Goal: Information Seeking & Learning: Learn about a topic

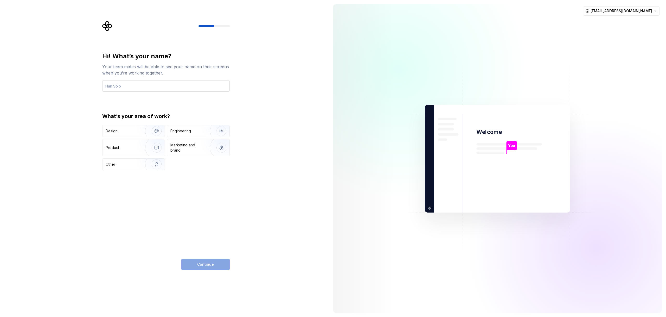
click at [137, 89] on input "text" at bounding box center [166, 85] width 128 height 11
type input "[PERSON_NAME]"
click at [136, 133] on div "Design" at bounding box center [122, 130] width 33 height 5
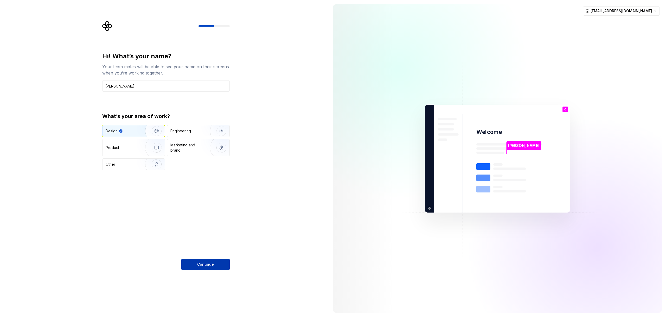
click at [204, 262] on span "Continue" at bounding box center [205, 264] width 17 height 5
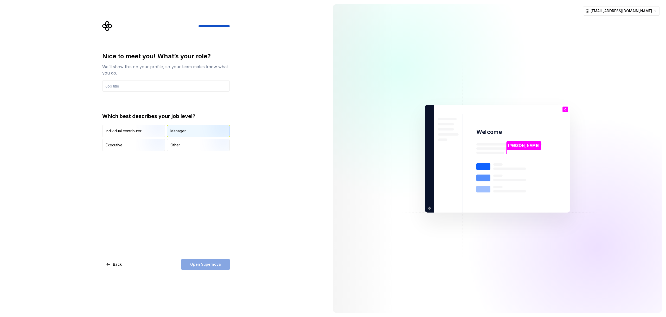
click at [204, 134] on img "button" at bounding box center [216, 137] width 33 height 35
click at [201, 258] on div "Nice to meet you! What’s your role? We’ll show this on your profile, so your te…" at bounding box center [166, 161] width 128 height 218
click at [156, 86] on input "text" at bounding box center [166, 85] width 128 height 11
type input "P"
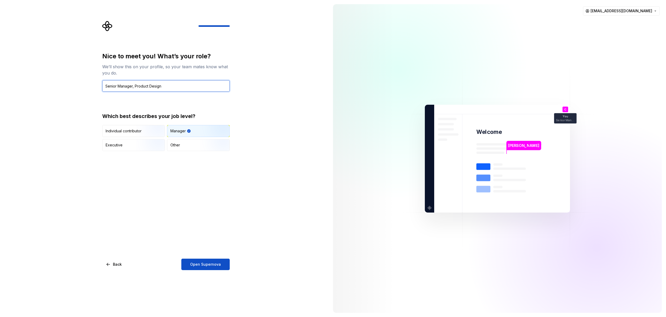
type input "Senior Manager, Product Design"
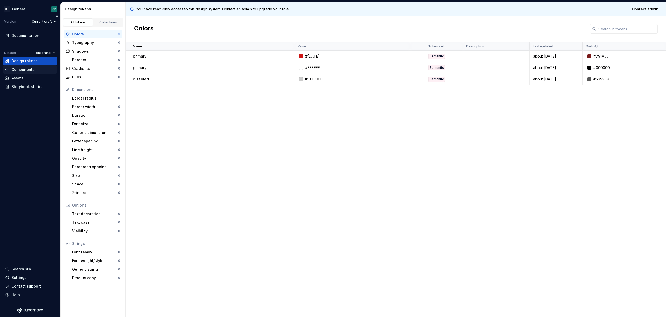
click at [23, 70] on div "Components" at bounding box center [22, 69] width 23 height 5
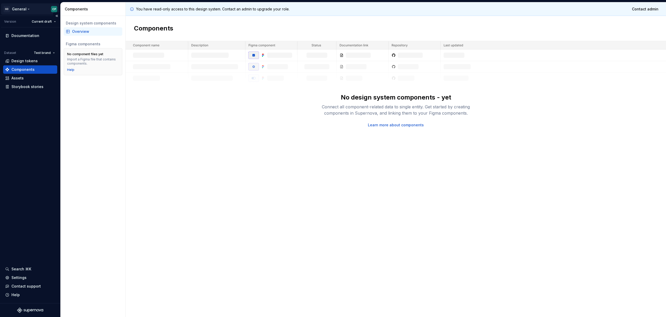
click at [20, 9] on html "GD General CP Version Current draft Documentation Dataset Test brand Design tok…" at bounding box center [333, 158] width 666 height 317
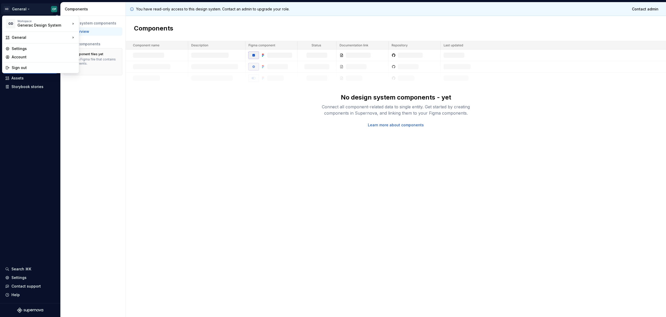
click at [24, 104] on html "GD General CP Version Current draft Documentation Dataset Test brand Design tok…" at bounding box center [333, 158] width 666 height 317
click at [26, 3] on html "GD General CP Version Current draft Documentation Dataset Test brand Design tok…" at bounding box center [333, 158] width 666 height 317
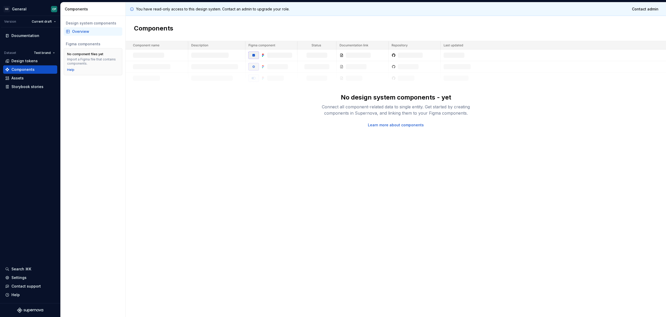
click at [36, 147] on html "GD General CP Version Current draft Documentation Dataset Test brand Design tok…" at bounding box center [333, 158] width 666 height 317
click at [46, 21] on html "GD General CP Version Current draft Documentation Dataset Test brand Design tok…" at bounding box center [333, 158] width 666 height 317
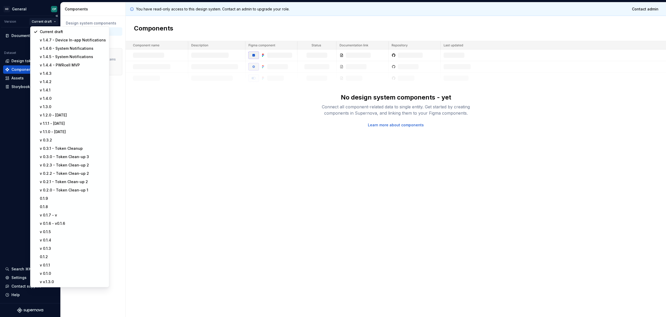
click at [46, 21] on html "GD General CP Version Current draft Documentation Dataset Test brand Design tok…" at bounding box center [333, 158] width 666 height 317
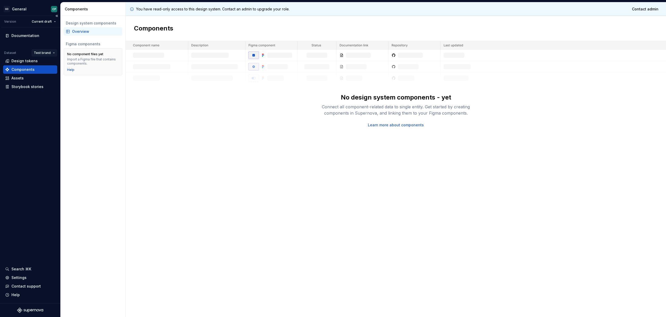
click at [43, 53] on html "GD General CP Version Current draft Documentation Dataset Test brand Design tok…" at bounding box center [333, 158] width 666 height 317
click at [48, 65] on div "ecobee" at bounding box center [59, 62] width 34 height 5
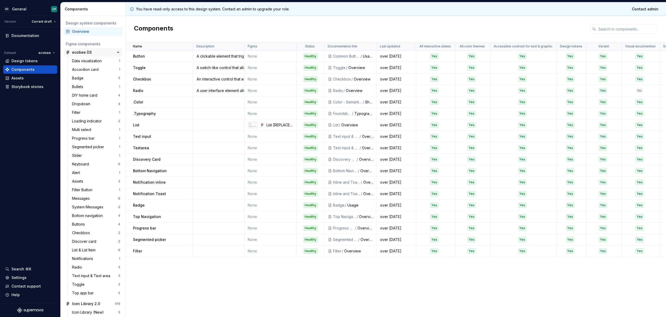
click at [88, 51] on div "ecobee DS" at bounding box center [82, 52] width 20 height 5
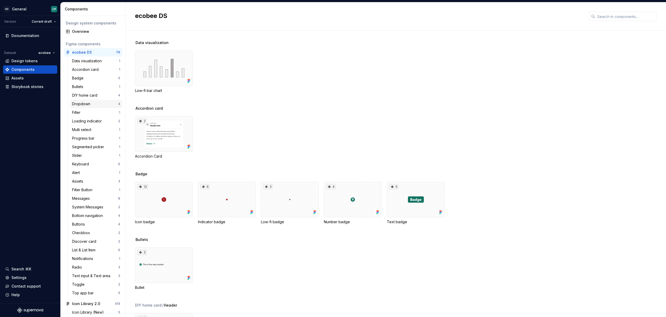
click at [84, 106] on div "Dropdown" at bounding box center [82, 103] width 20 height 5
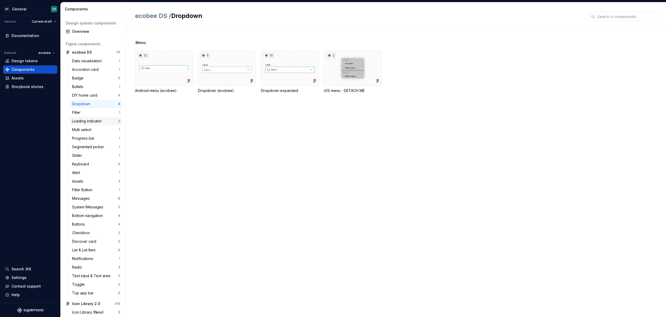
click at [87, 121] on div "Loading indicator" at bounding box center [88, 120] width 32 height 5
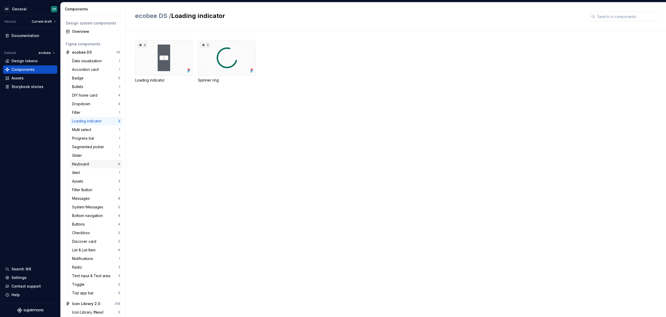
click at [104, 162] on div "Keyboard" at bounding box center [95, 163] width 46 height 5
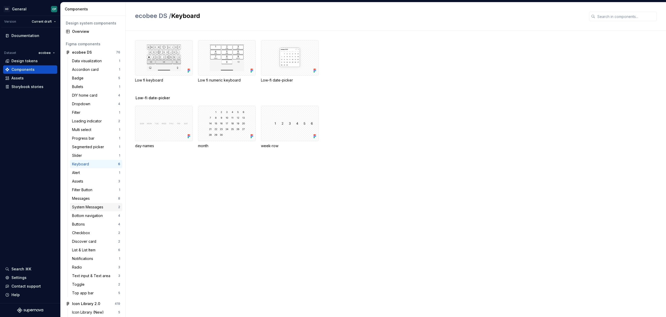
click at [100, 207] on div "System Messages" at bounding box center [88, 206] width 33 height 5
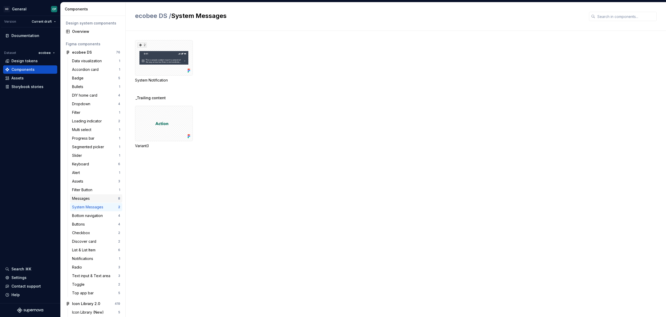
click at [110, 196] on div "Messages" at bounding box center [95, 198] width 46 height 5
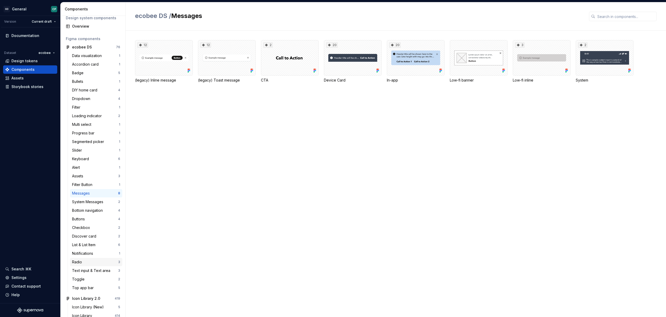
scroll to position [13, 0]
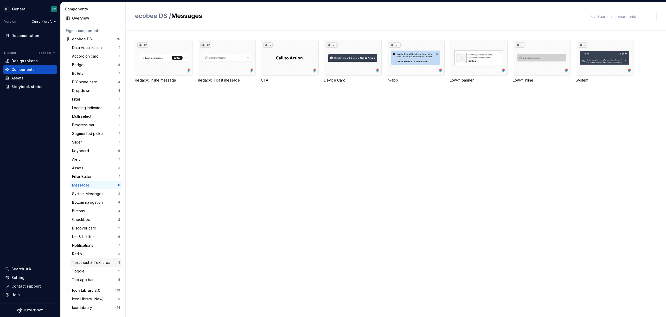
click at [99, 263] on div "Text input & Text area" at bounding box center [92, 262] width 40 height 5
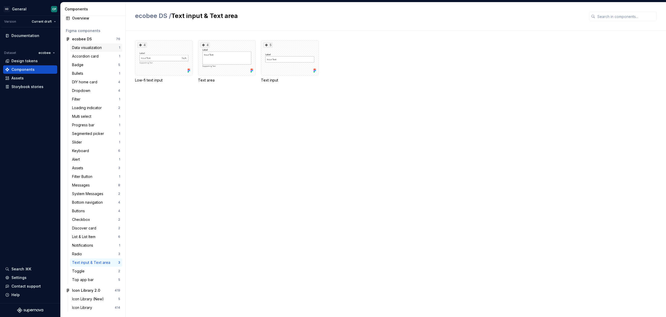
click at [92, 46] on div "Data visualization" at bounding box center [88, 47] width 32 height 5
click at [92, 57] on div "Accordion card" at bounding box center [86, 56] width 29 height 5
click at [93, 65] on div "Badge" at bounding box center [95, 64] width 46 height 5
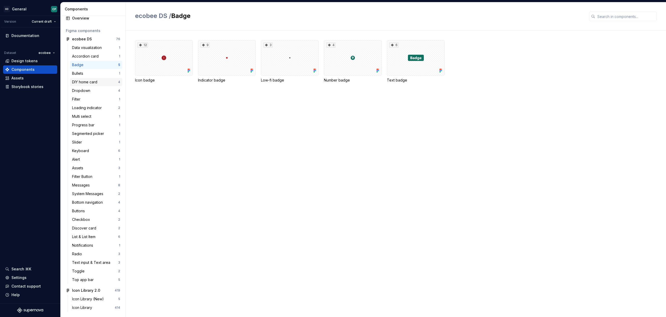
click at [97, 81] on div "DIY home card" at bounding box center [85, 81] width 27 height 5
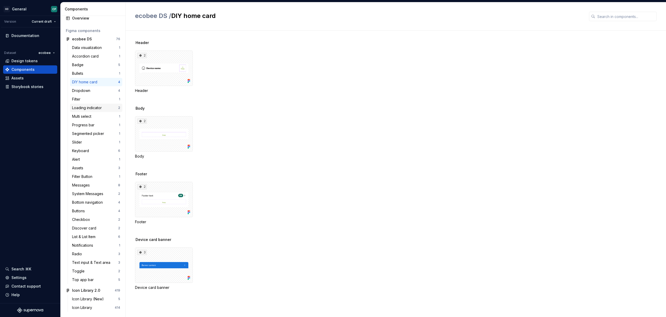
click at [107, 105] on div "Loading indicator" at bounding box center [95, 107] width 46 height 5
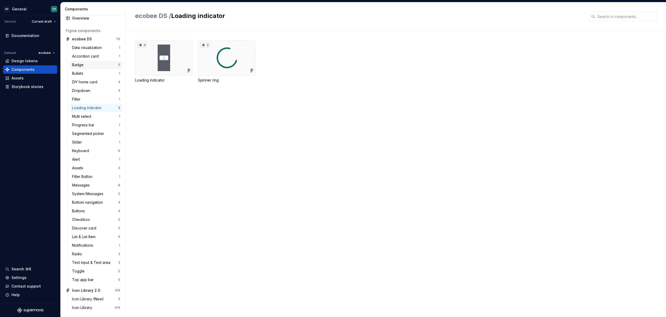
click at [108, 63] on div "Badge" at bounding box center [95, 64] width 46 height 5
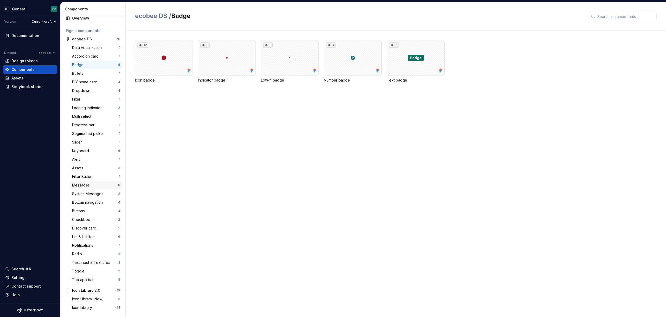
click at [94, 185] on div "Messages" at bounding box center [95, 184] width 46 height 5
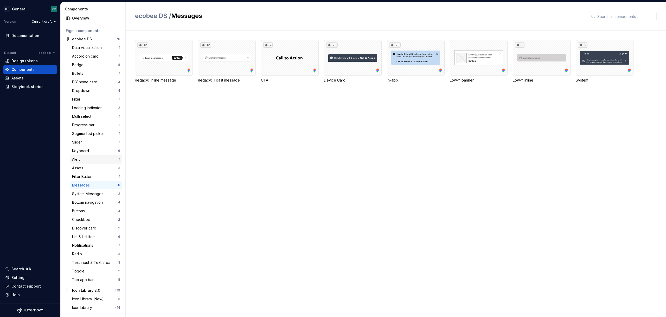
click at [92, 158] on div "Alert" at bounding box center [95, 159] width 47 height 5
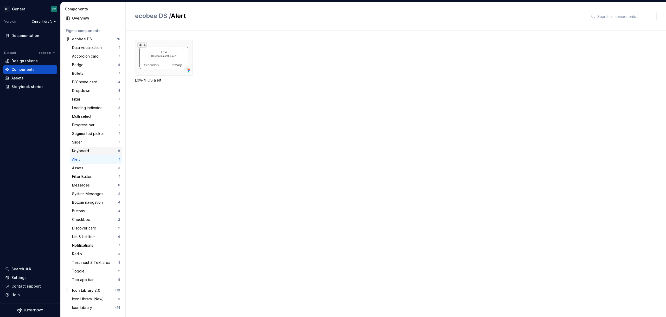
click at [93, 150] on div "Keyboard" at bounding box center [95, 150] width 46 height 5
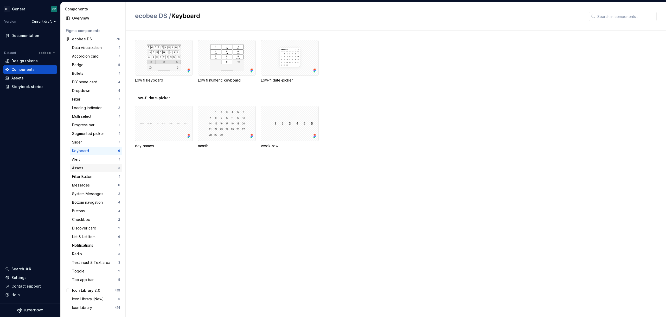
click at [94, 169] on div "Assets" at bounding box center [95, 167] width 46 height 5
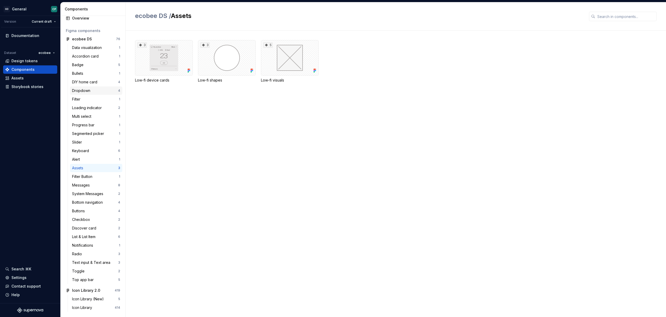
click at [91, 93] on div "Dropdown" at bounding box center [82, 90] width 20 height 5
